Goal: Information Seeking & Learning: Learn about a topic

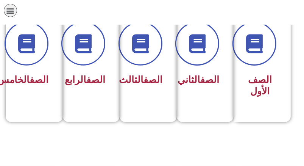
scroll to position [227, 0]
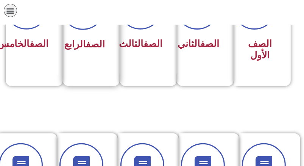
click at [100, 50] on h3 "الصف الرابع" at bounding box center [89, 44] width 32 height 11
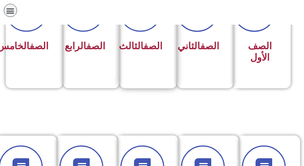
click at [177, 60] on div "الصف الثالث" at bounding box center [152, 33] width 57 height 110
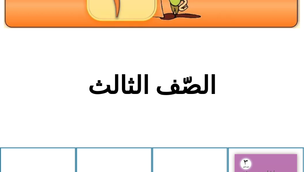
scroll to position [227, 0]
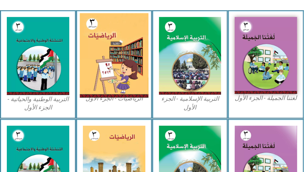
click at [113, 66] on img at bounding box center [114, 55] width 69 height 85
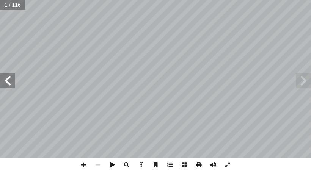
drag, startPoint x: 8, startPoint y: 80, endPoint x: 1, endPoint y: 81, distance: 6.9
click at [7, 80] on span at bounding box center [7, 80] width 15 height 15
click at [1, 81] on span at bounding box center [7, 80] width 15 height 15
click at [0, 81] on span at bounding box center [7, 80] width 15 height 15
click at [10, 83] on span at bounding box center [7, 80] width 15 height 15
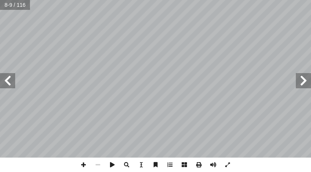
click at [12, 80] on span at bounding box center [7, 80] width 15 height 15
click at [1, 81] on span at bounding box center [7, 80] width 15 height 15
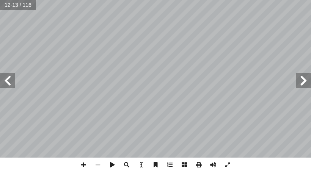
click at [1, 81] on span at bounding box center [7, 80] width 15 height 15
click at [84, 163] on span at bounding box center [83, 165] width 14 height 14
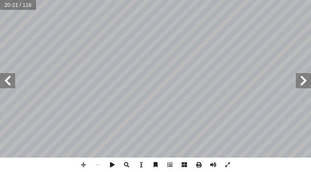
click at [5, 81] on span at bounding box center [7, 80] width 15 height 15
click at [85, 165] on span at bounding box center [83, 165] width 14 height 14
click at [182, 51] on html "الصفحة الرئيسية الصف الأول الصف الثاني الصف الثالث الصف الرابع الصف الخامس الصف…" at bounding box center [155, 25] width 311 height 51
click at [83, 166] on span at bounding box center [83, 165] width 14 height 14
click at [10, 80] on span at bounding box center [7, 80] width 15 height 15
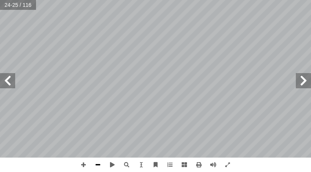
click at [95, 167] on span at bounding box center [98, 165] width 14 height 14
